Goal: Transaction & Acquisition: Subscribe to service/newsletter

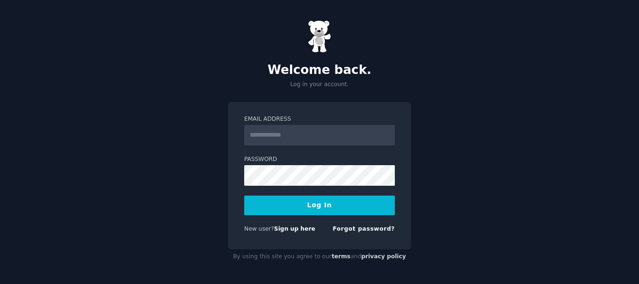
click at [311, 136] on input "Email Address" at bounding box center [319, 135] width 151 height 21
type input "**********"
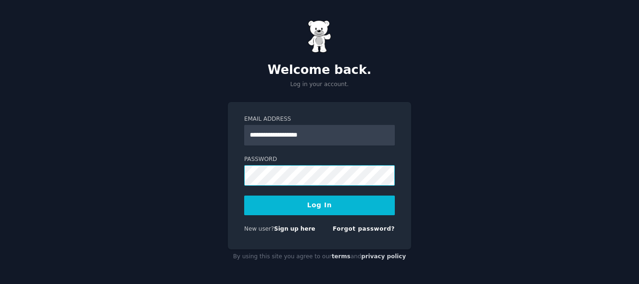
click at [244, 195] on button "Log In" at bounding box center [319, 205] width 151 height 20
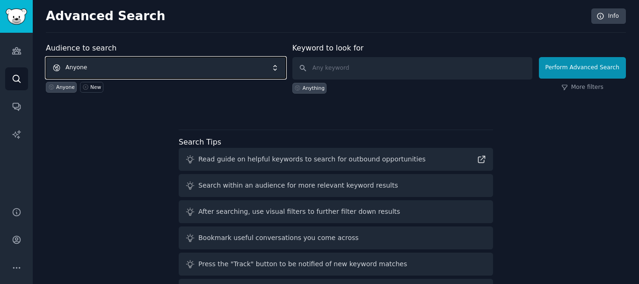
click at [204, 76] on span "Anyone" at bounding box center [166, 68] width 240 height 22
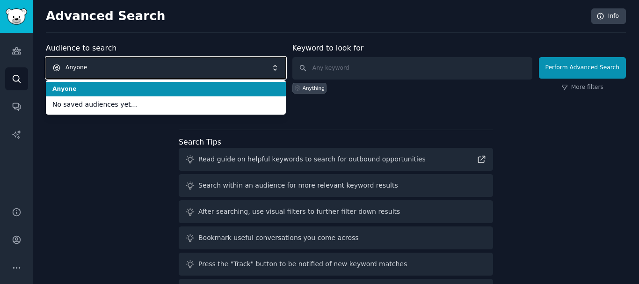
click at [204, 76] on span "Anyone" at bounding box center [166, 68] width 240 height 22
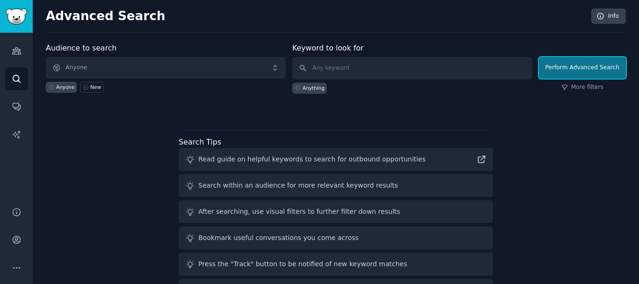
click at [610, 68] on button "Perform Advanced Search" at bounding box center [582, 68] width 87 height 22
click at [397, 67] on input "text" at bounding box center [412, 68] width 240 height 22
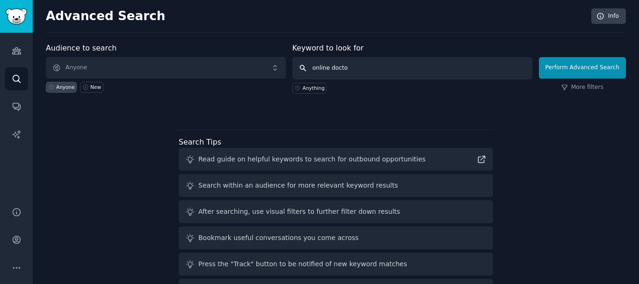
type input "online doctor"
click button "Perform Advanced Search" at bounding box center [582, 68] width 87 height 22
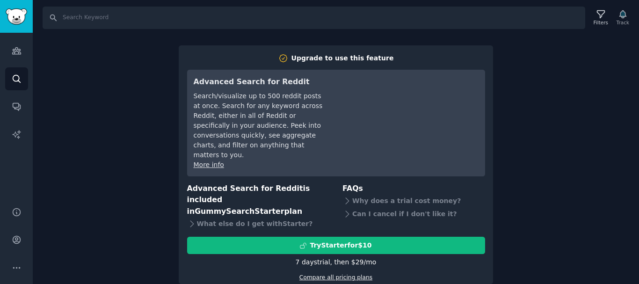
click at [333, 274] on link "Compare all pricing plans" at bounding box center [335, 277] width 73 height 7
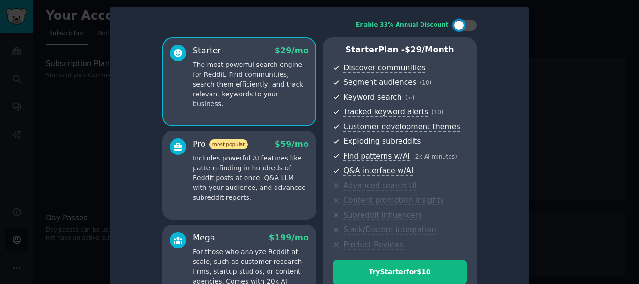
click at [587, 143] on div at bounding box center [319, 142] width 639 height 284
click at [272, 149] on div "Pro most popular $ 59 /mo" at bounding box center [251, 144] width 116 height 12
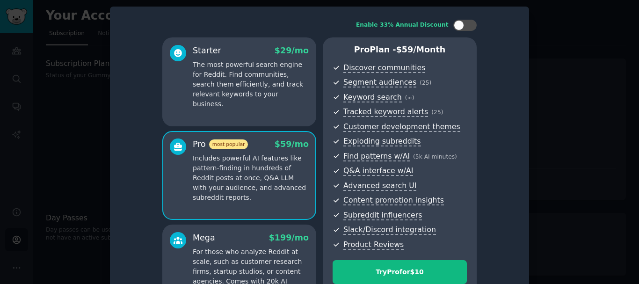
click at [552, 72] on div at bounding box center [319, 142] width 639 height 284
